Goal: Navigation & Orientation: Find specific page/section

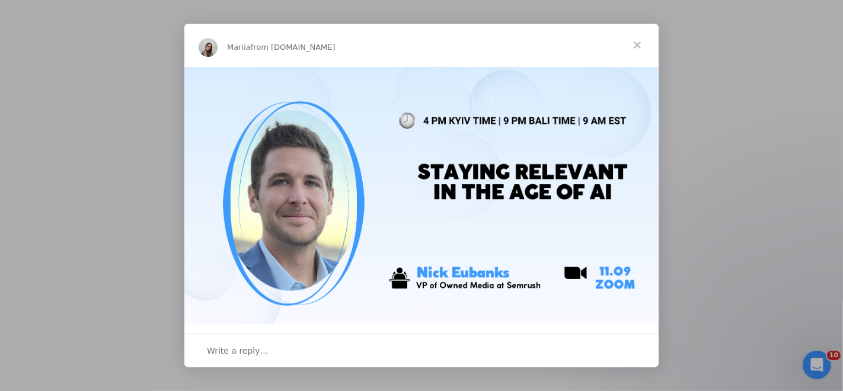
click at [637, 49] on span "Close" at bounding box center [637, 45] width 43 height 43
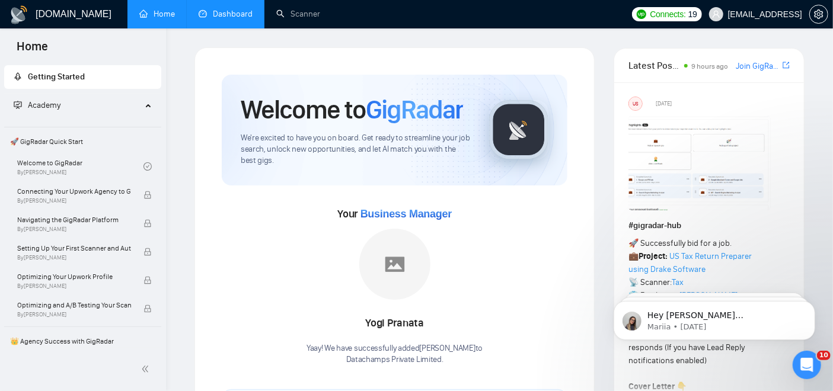
click at [214, 17] on link "Dashboard" at bounding box center [226, 14] width 54 height 10
